Goal: Communication & Community: Connect with others

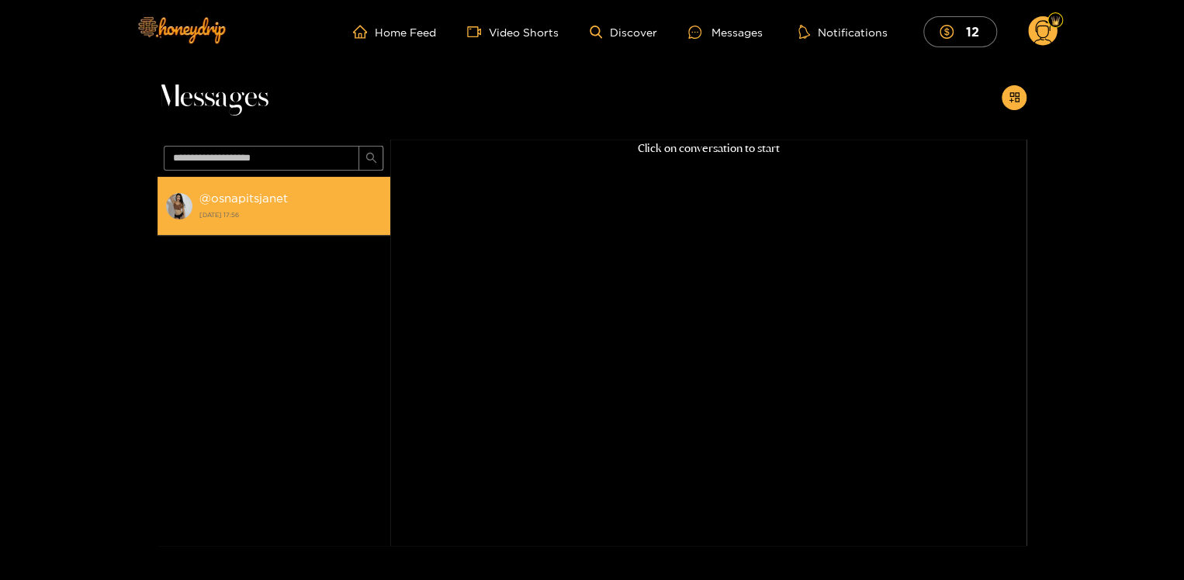
click at [244, 206] on div "@ osnapitsjanet [DATE] 17:56" at bounding box center [290, 206] width 183 height 35
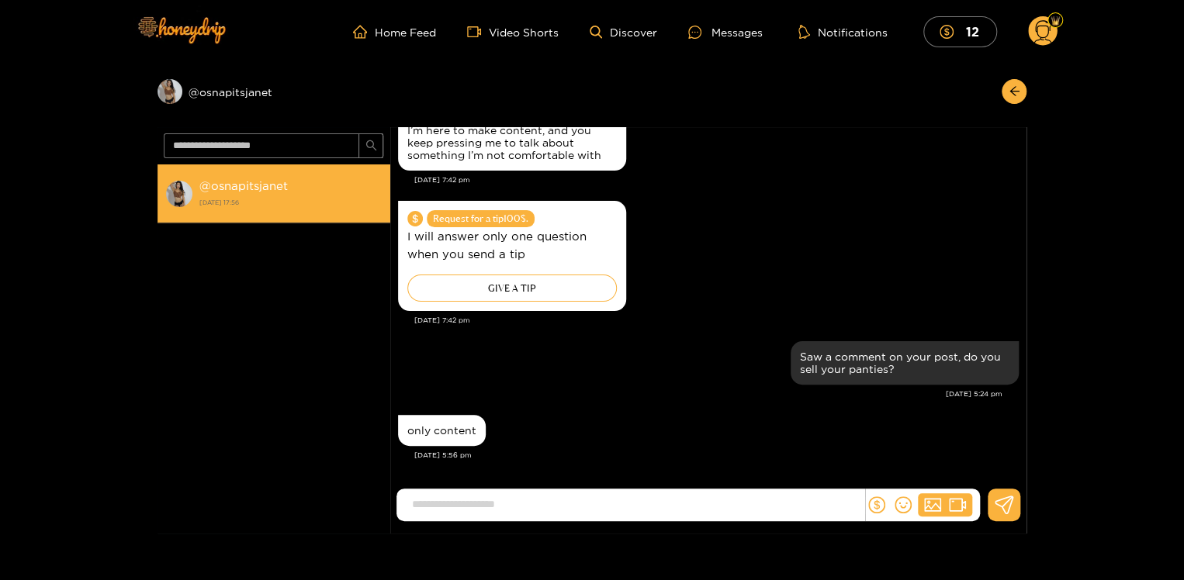
scroll to position [1595, 0]
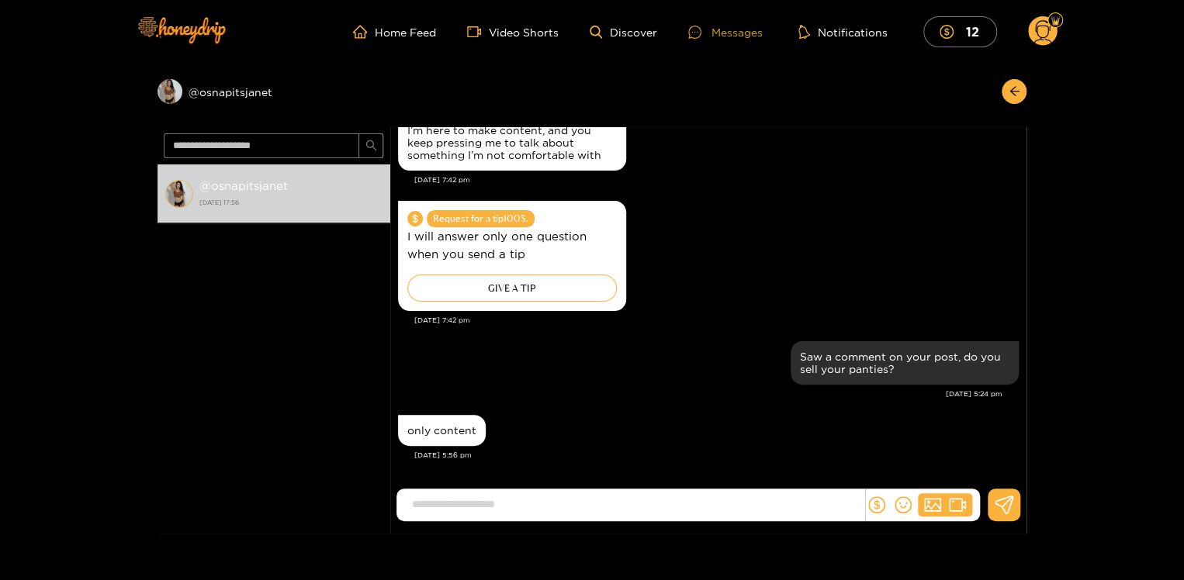
click at [729, 29] on div "Messages" at bounding box center [725, 32] width 74 height 18
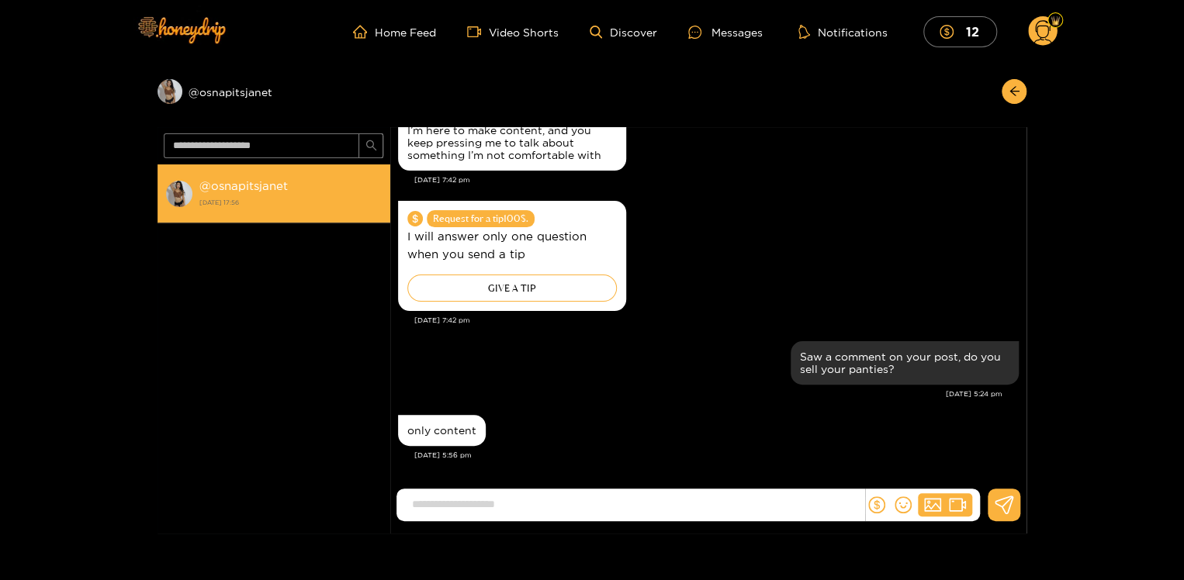
click at [270, 184] on strong "@ osnapitsjanet" at bounding box center [243, 185] width 88 height 13
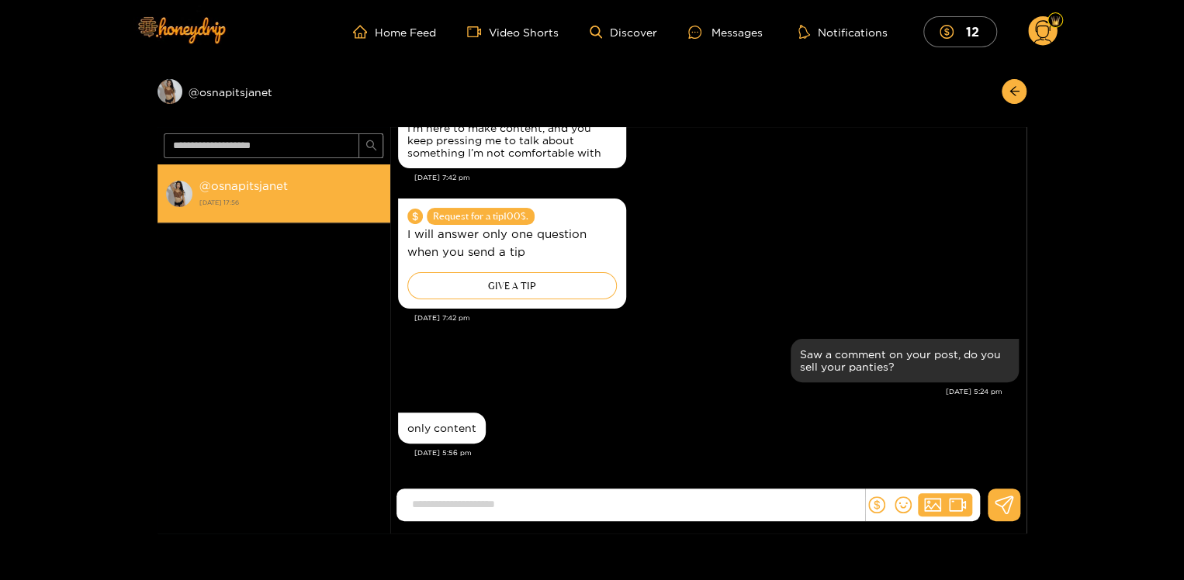
scroll to position [1595, 0]
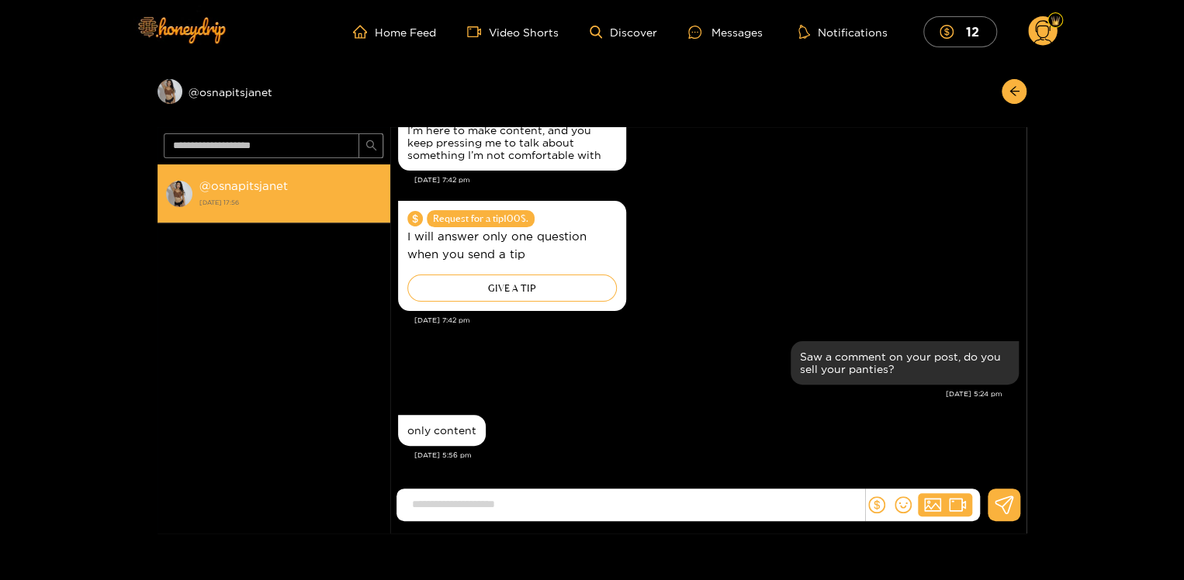
click at [234, 189] on strong "@ osnapitsjanet" at bounding box center [243, 185] width 88 height 13
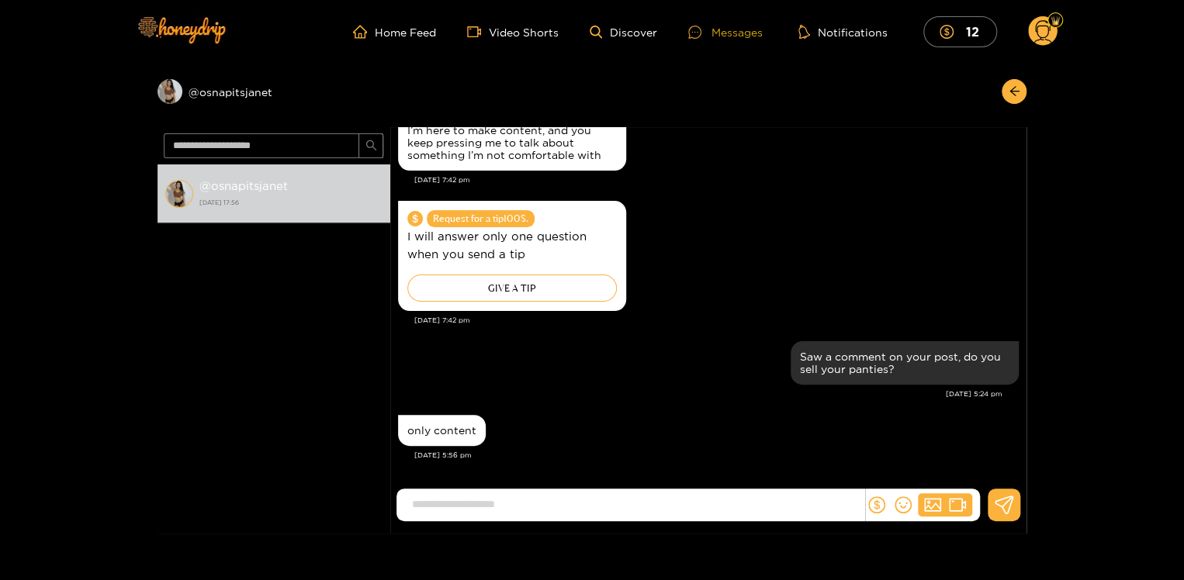
click at [725, 33] on div "Messages" at bounding box center [725, 32] width 74 height 18
click at [404, 33] on link "Home Feed" at bounding box center [394, 32] width 83 height 14
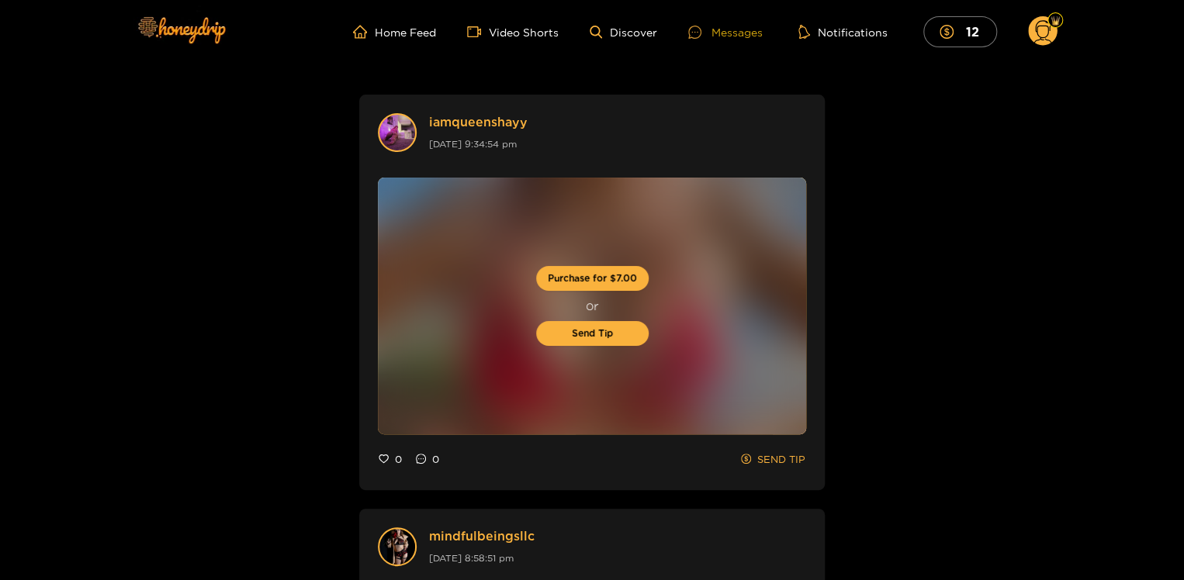
click at [736, 31] on div "Messages" at bounding box center [725, 32] width 74 height 18
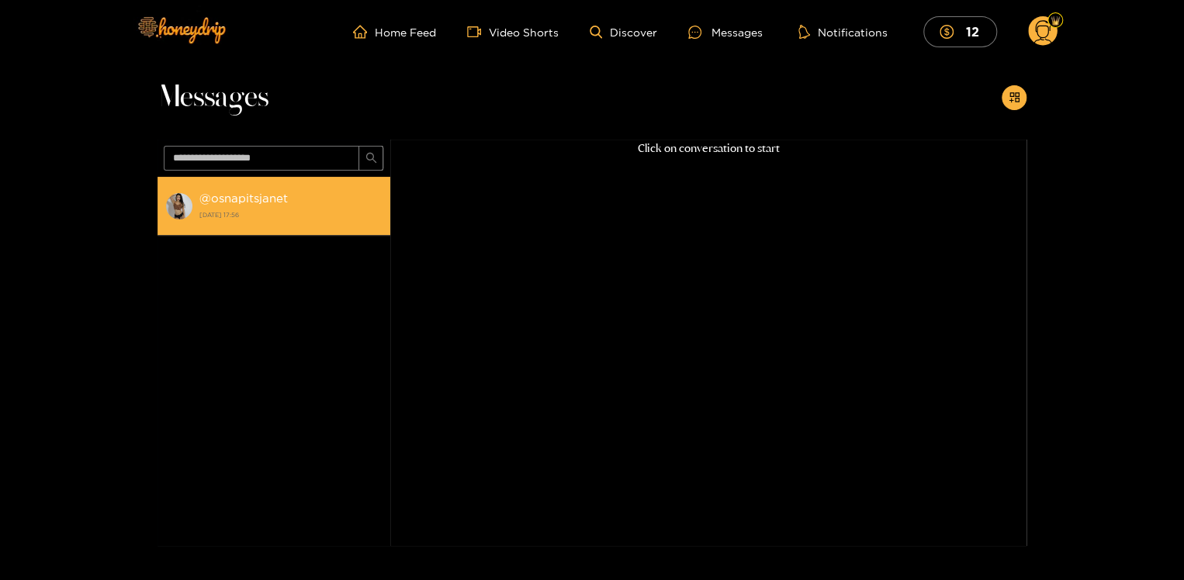
click at [228, 197] on strong "@ osnapitsjanet" at bounding box center [243, 198] width 88 height 13
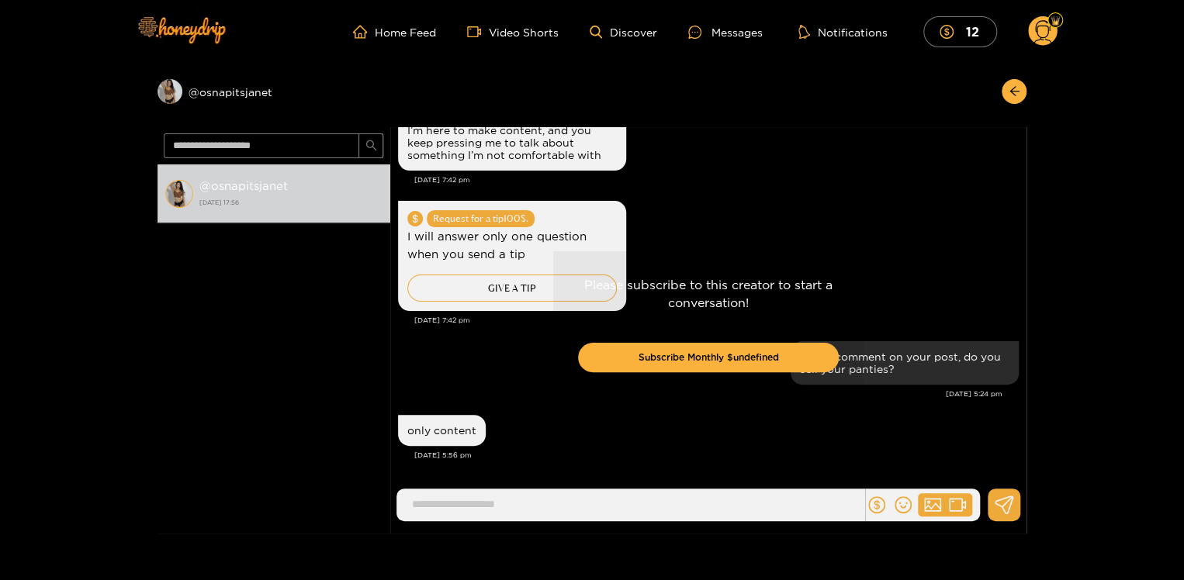
scroll to position [1663, 0]
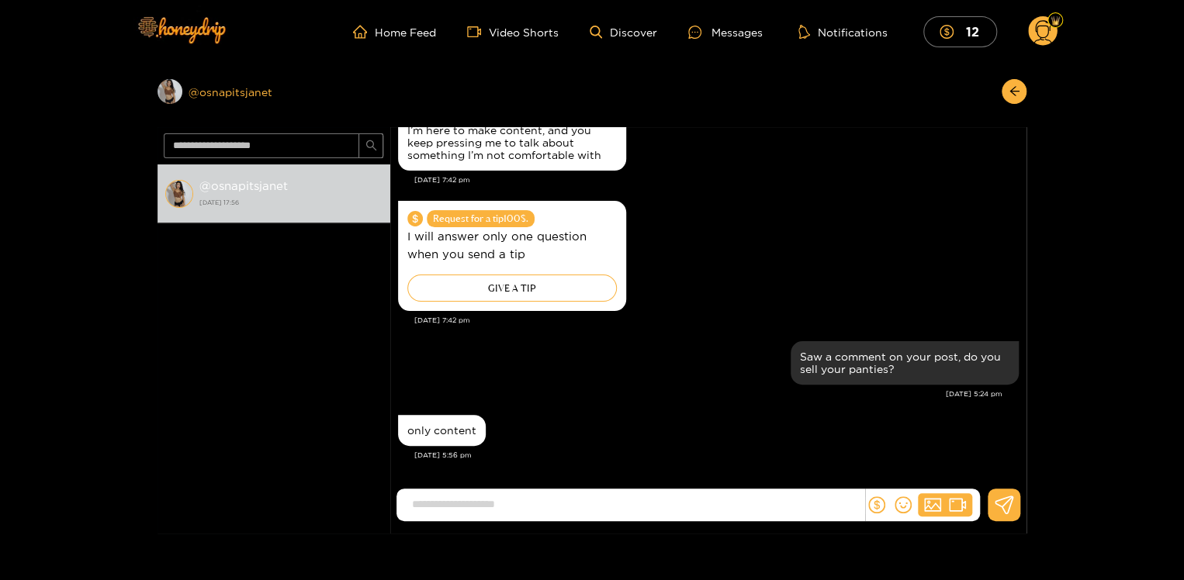
click at [243, 94] on div "Preview @ osnapitsjanet" at bounding box center [273, 91] width 233 height 25
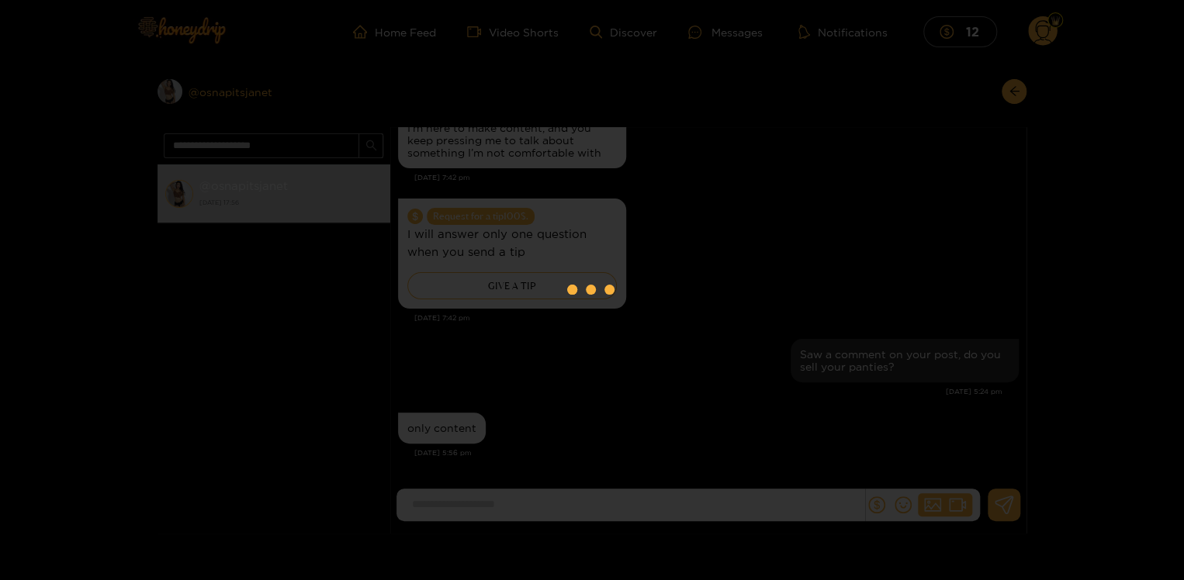
scroll to position [1595, 0]
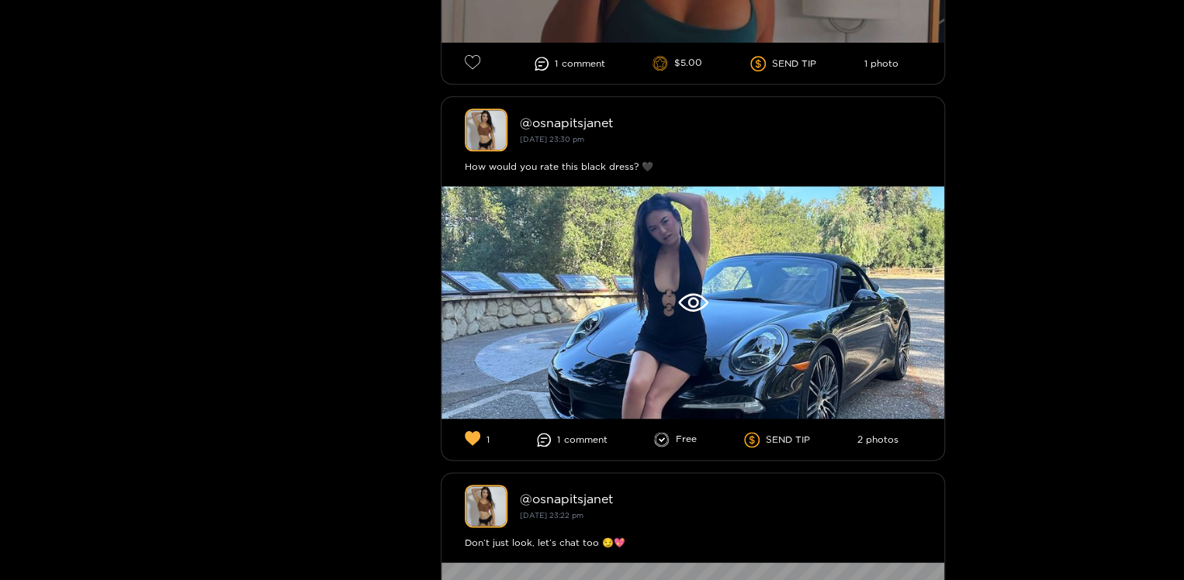
scroll to position [780, 0]
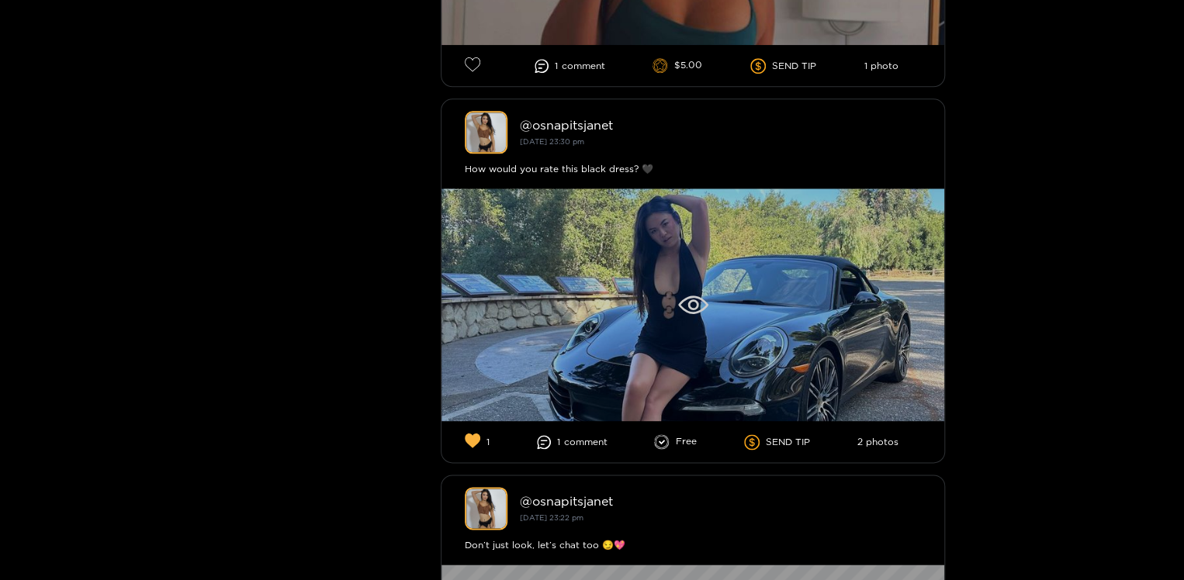
click at [782, 315] on div at bounding box center [692, 305] width 503 height 233
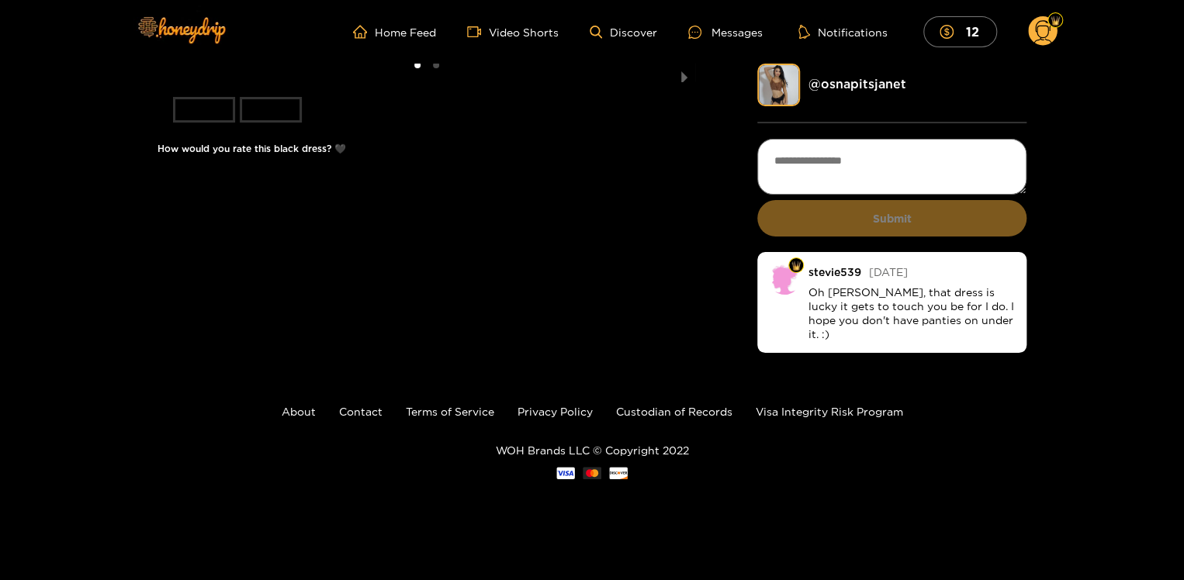
click at [279, 123] on li "slide item 2" at bounding box center [271, 110] width 62 height 26
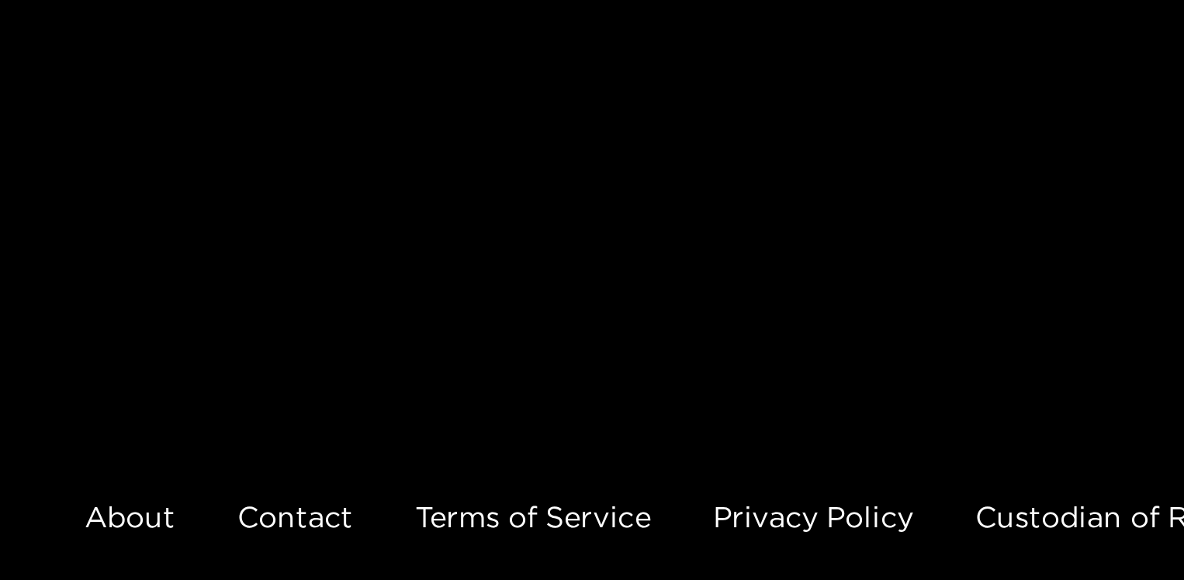
drag, startPoint x: 418, startPoint y: 332, endPoint x: 426, endPoint y: 351, distance: 20.2
click at [426, 81] on li at bounding box center [426, 73] width 538 height 18
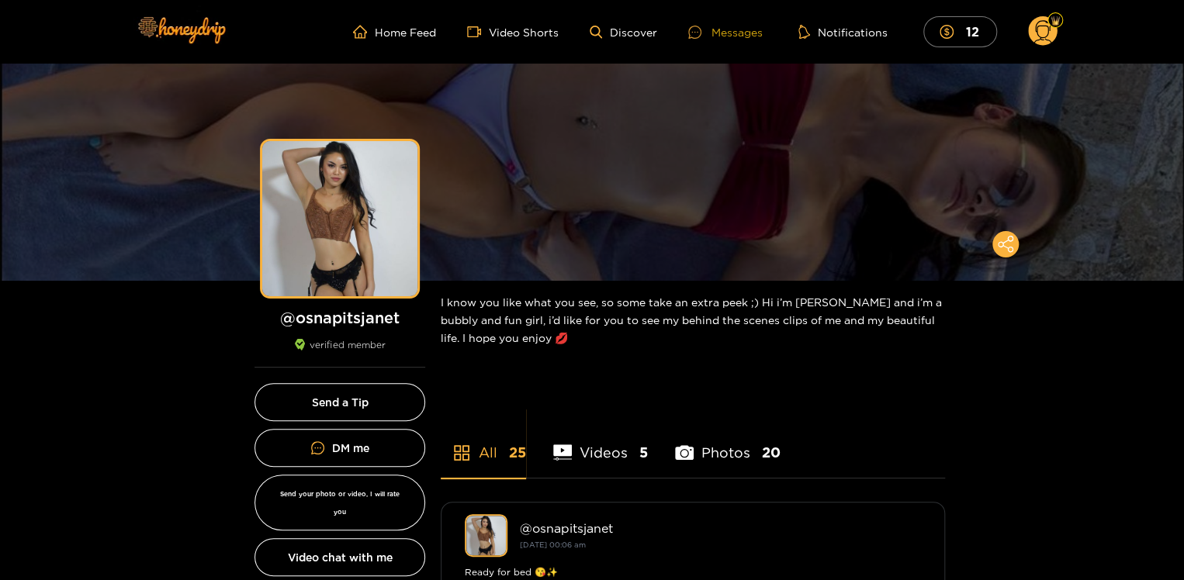
click at [720, 36] on div "Messages" at bounding box center [725, 32] width 74 height 18
